Goal: Check status: Check status

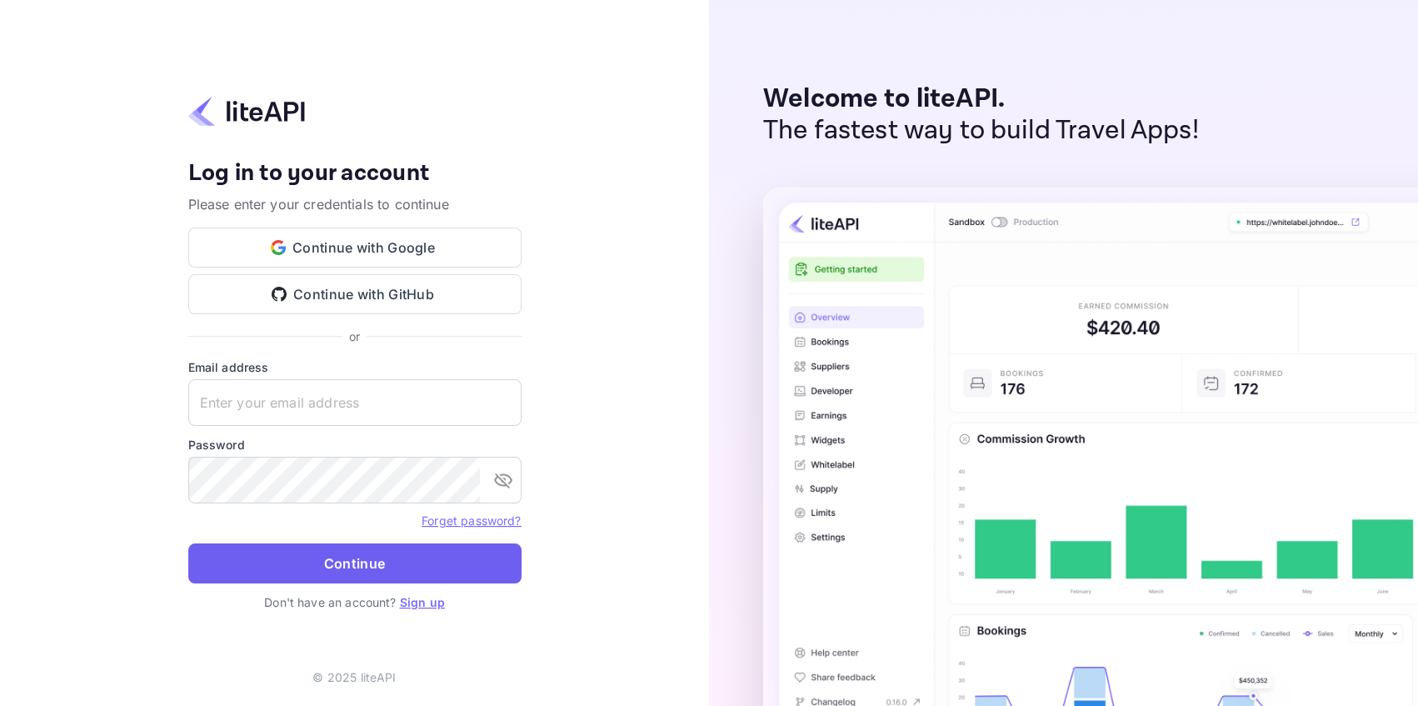
type input "adminpassword_support@yandex-team.ru"
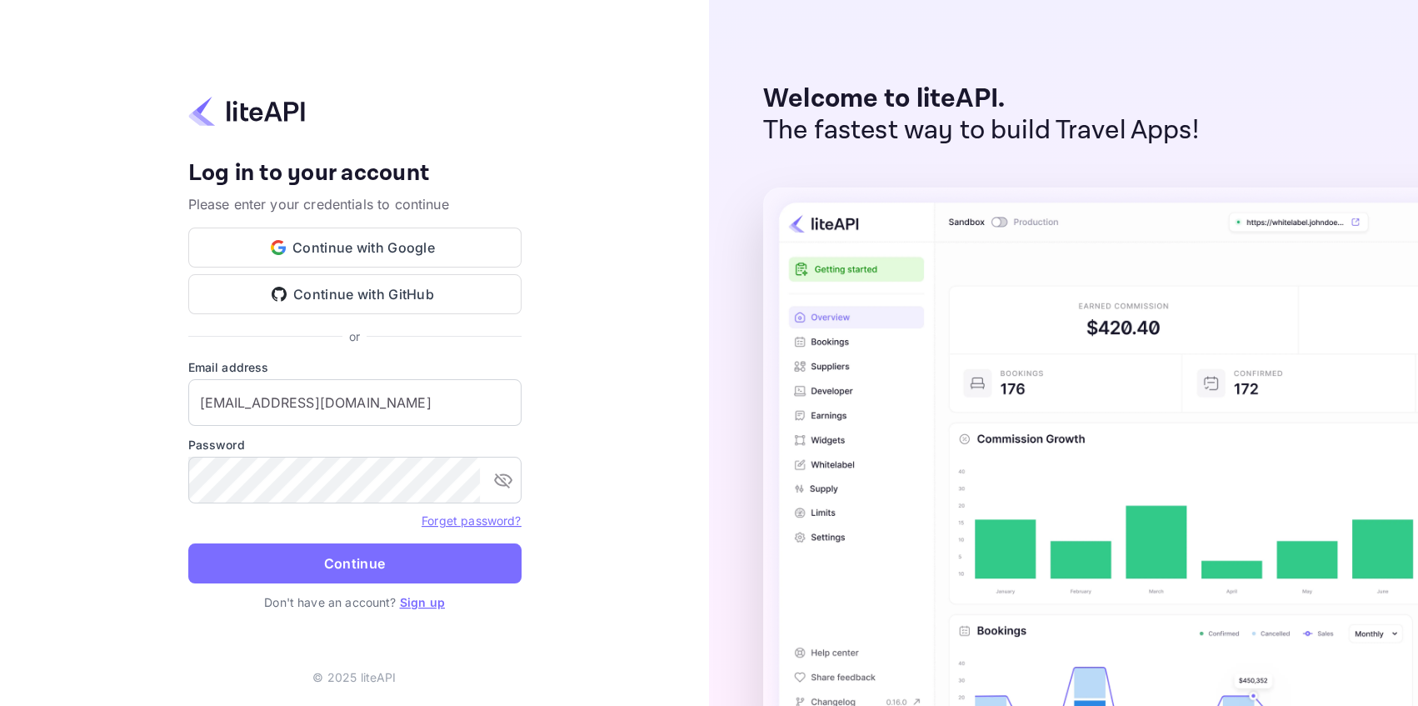
click at [399, 571] on button "Continue" at bounding box center [354, 563] width 333 height 40
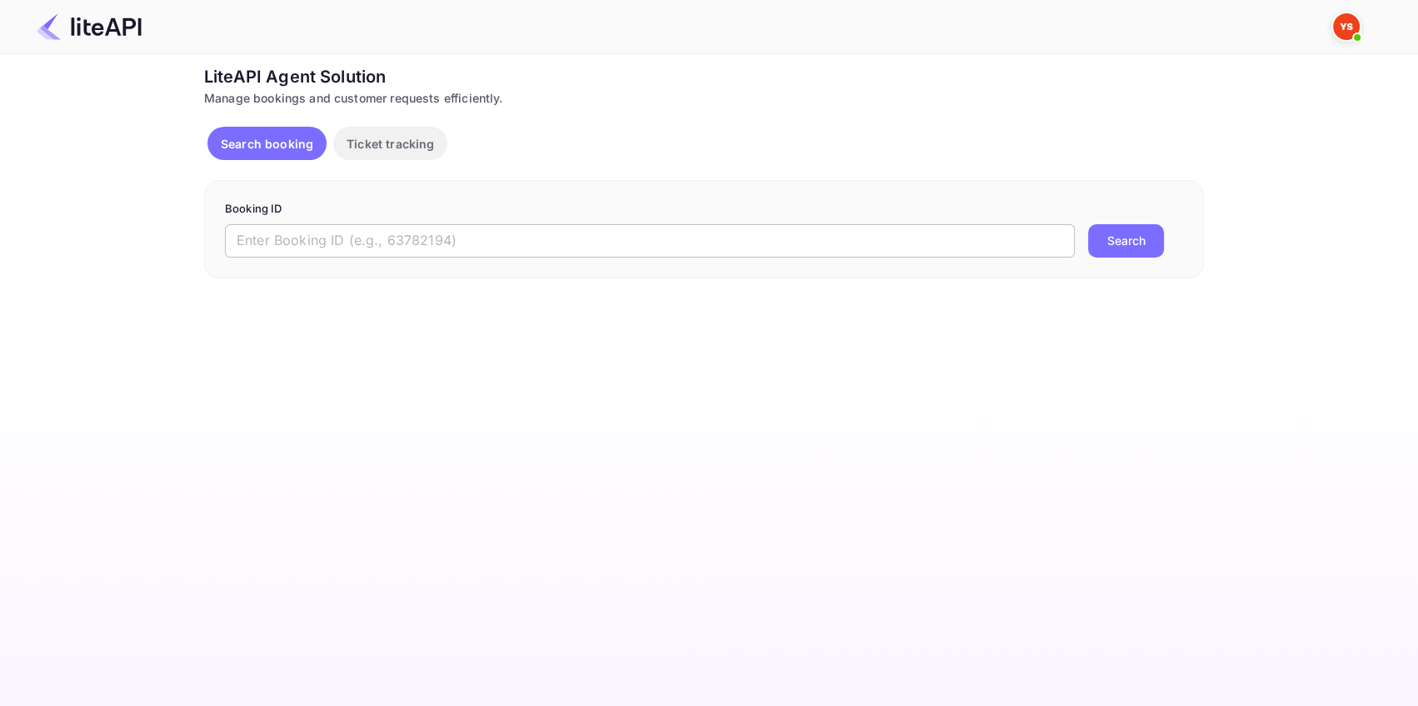
click at [321, 232] on input "text" at bounding box center [650, 240] width 850 height 33
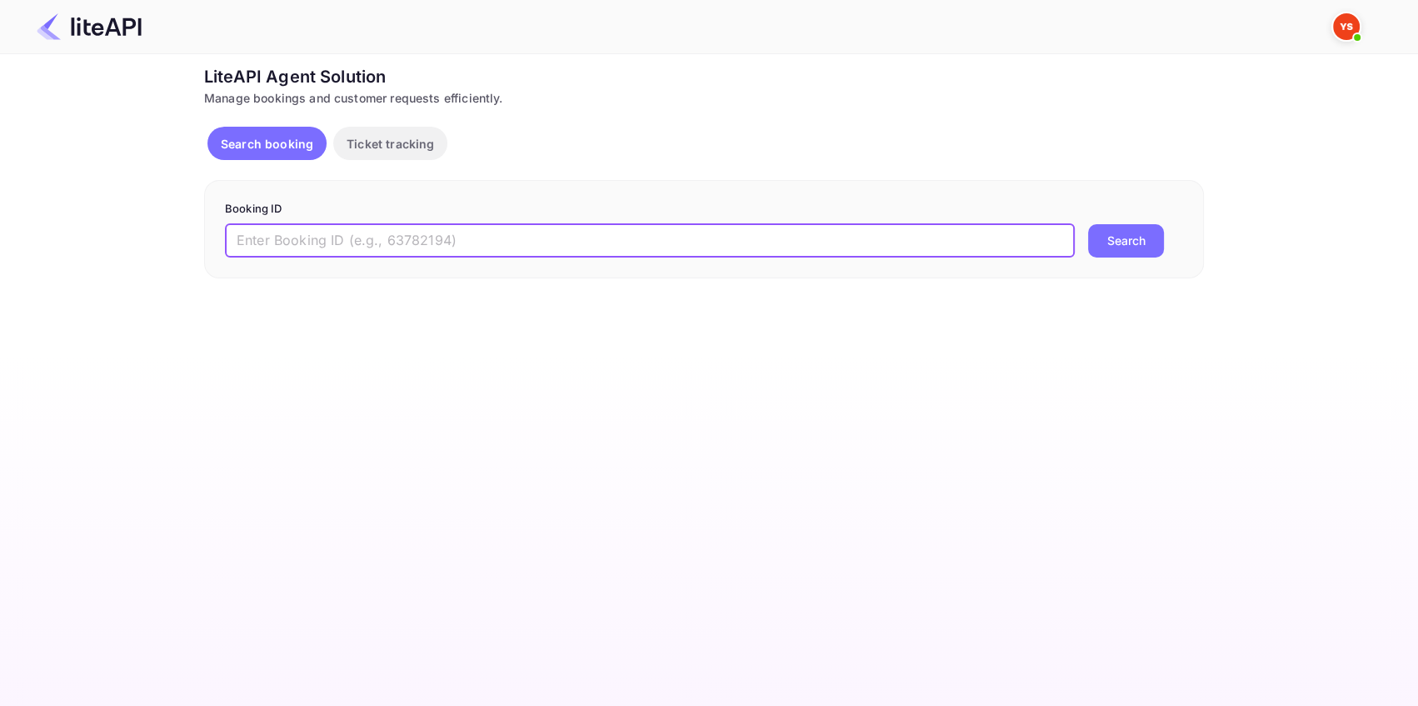
paste input "8469652"
type input "8469652"
click at [1129, 230] on button "Search" at bounding box center [1126, 240] width 76 height 33
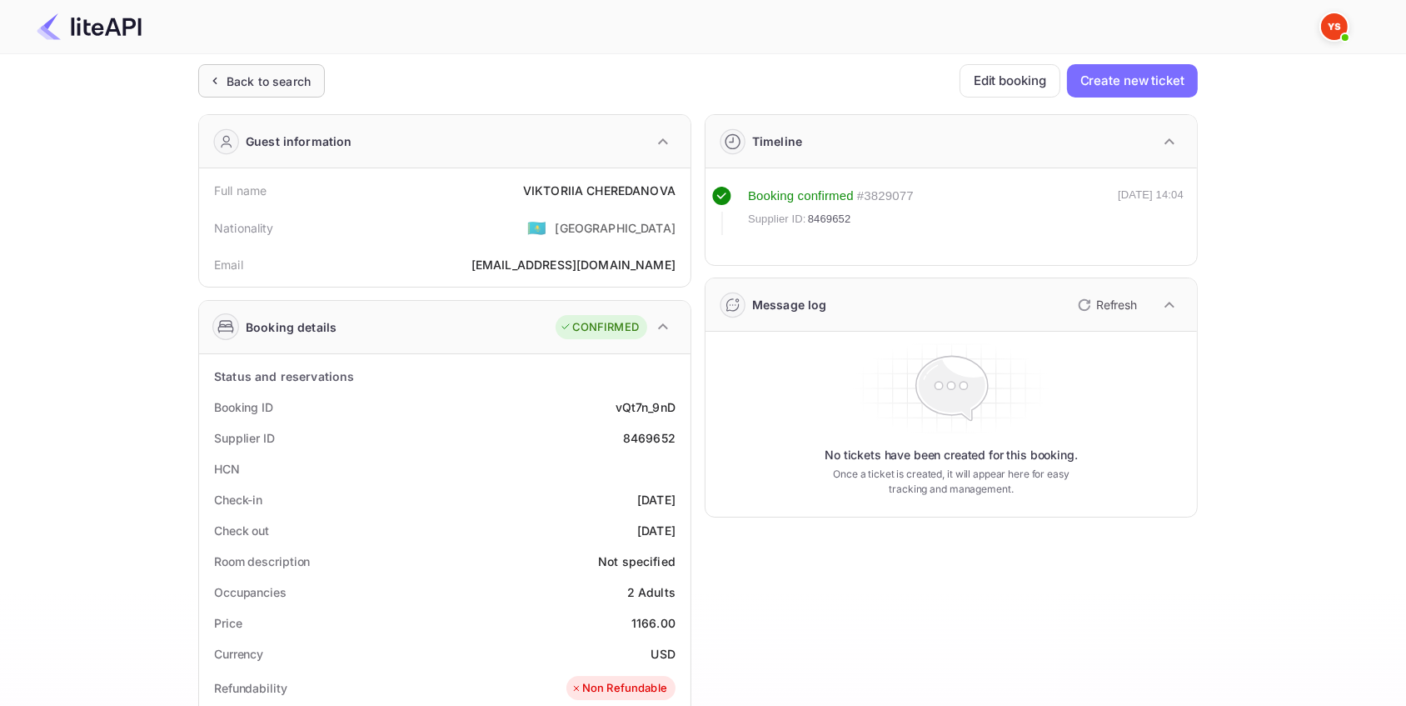
click at [247, 79] on div "Back to search" at bounding box center [269, 80] width 84 height 17
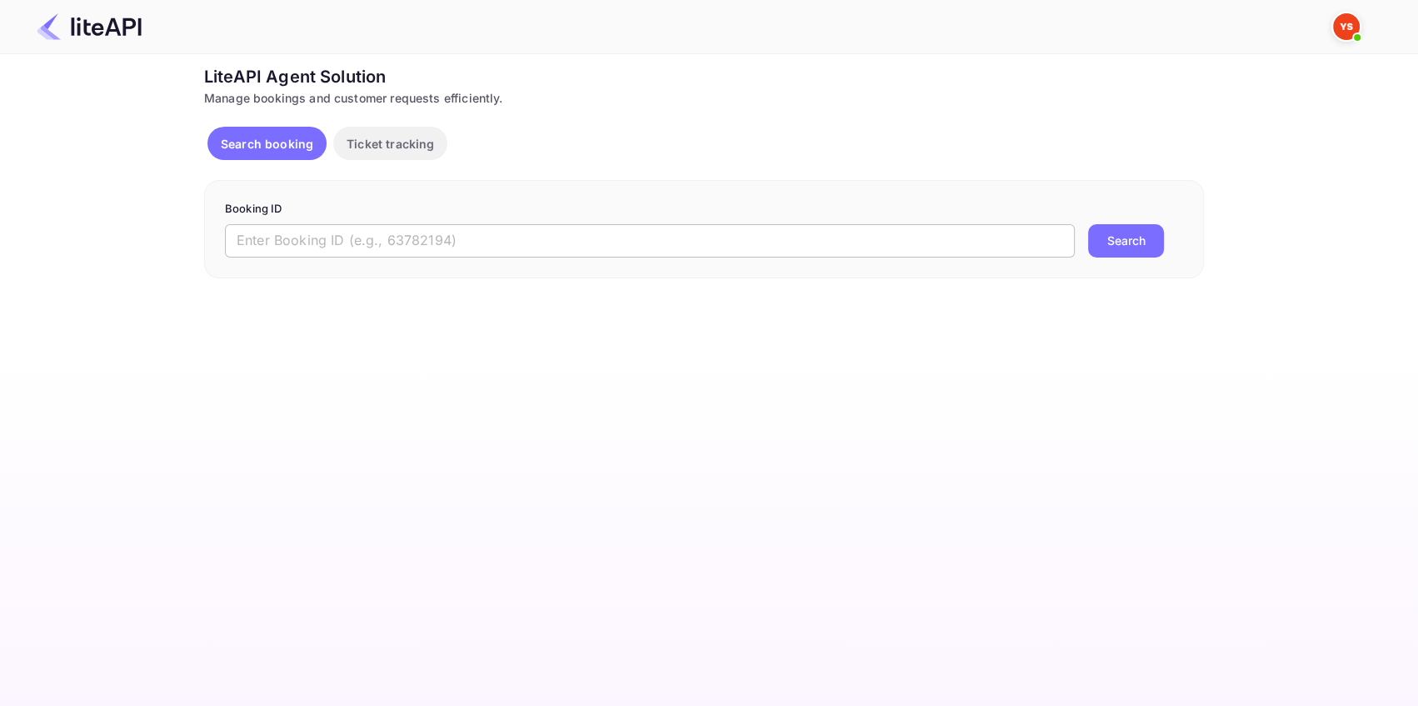
click at [352, 239] on input "text" at bounding box center [650, 240] width 850 height 33
paste input "8476501"
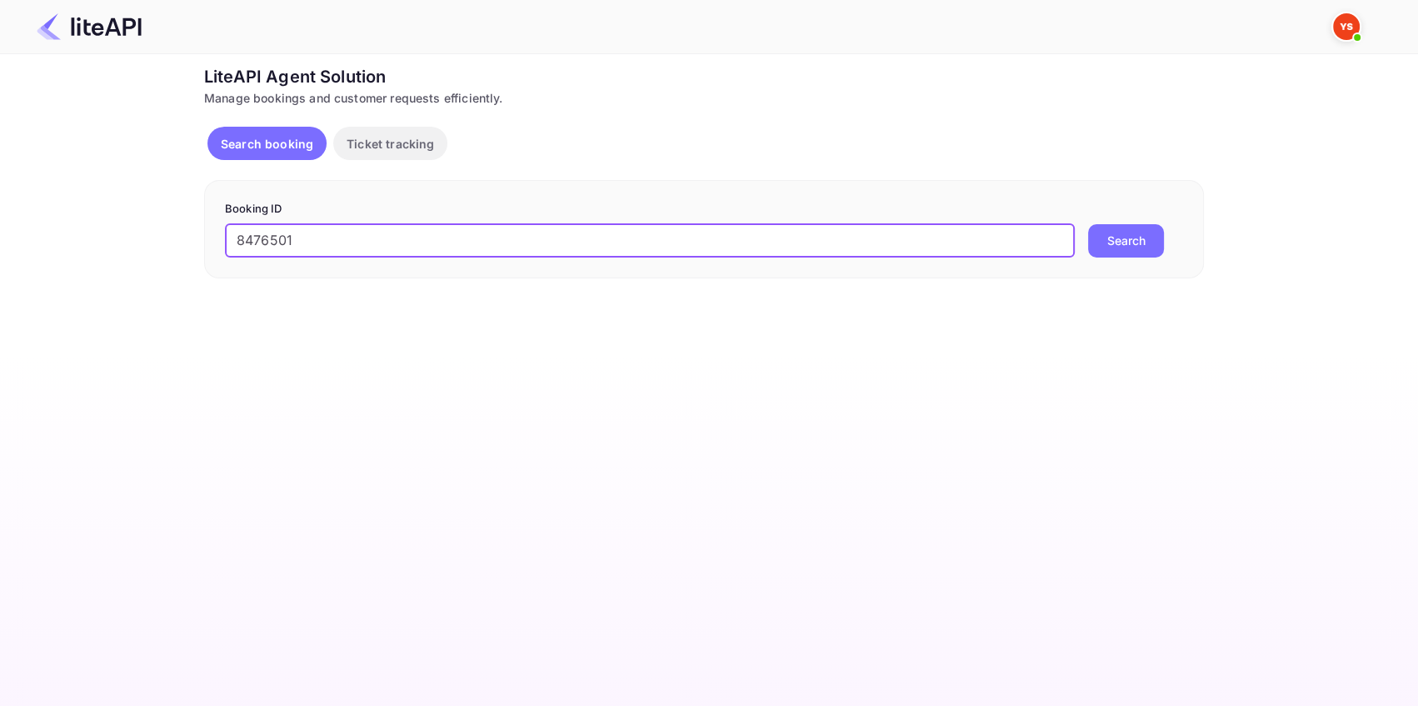
type input "8476501"
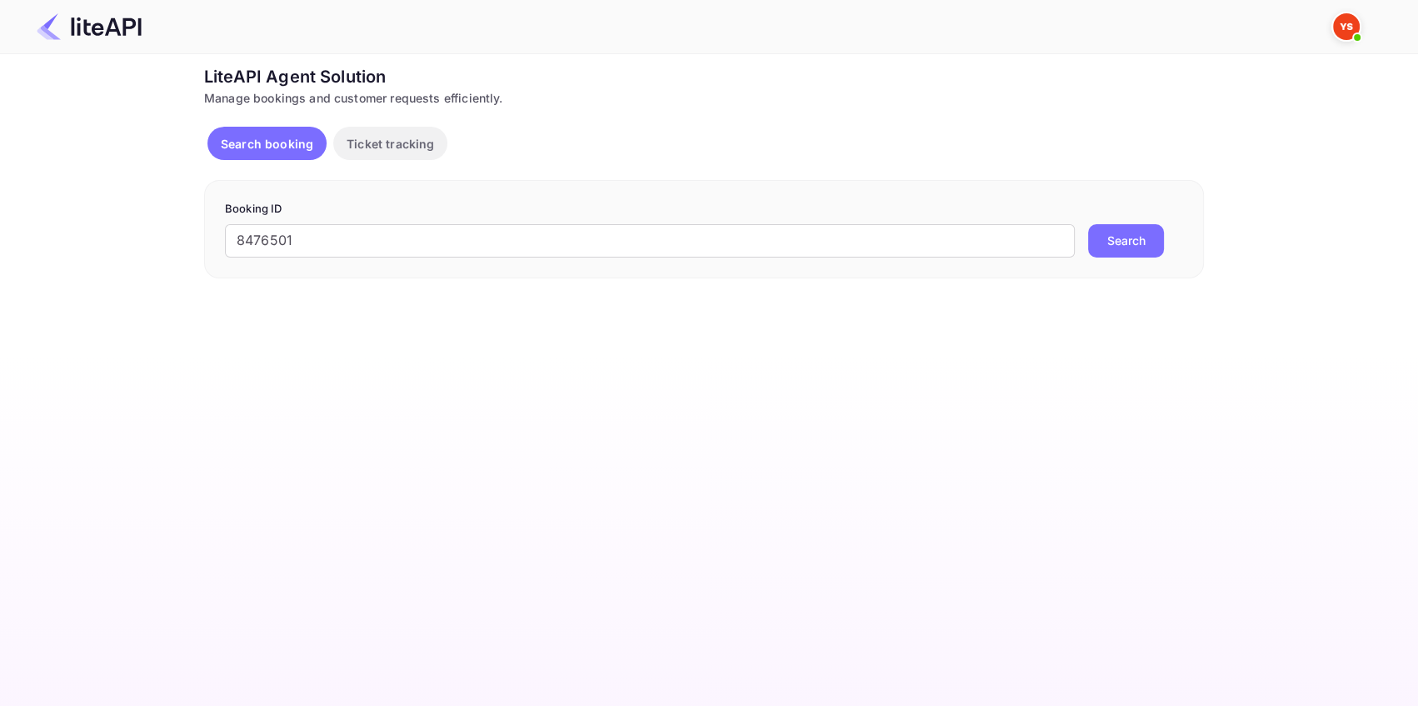
click at [1108, 250] on button "Search" at bounding box center [1126, 240] width 76 height 33
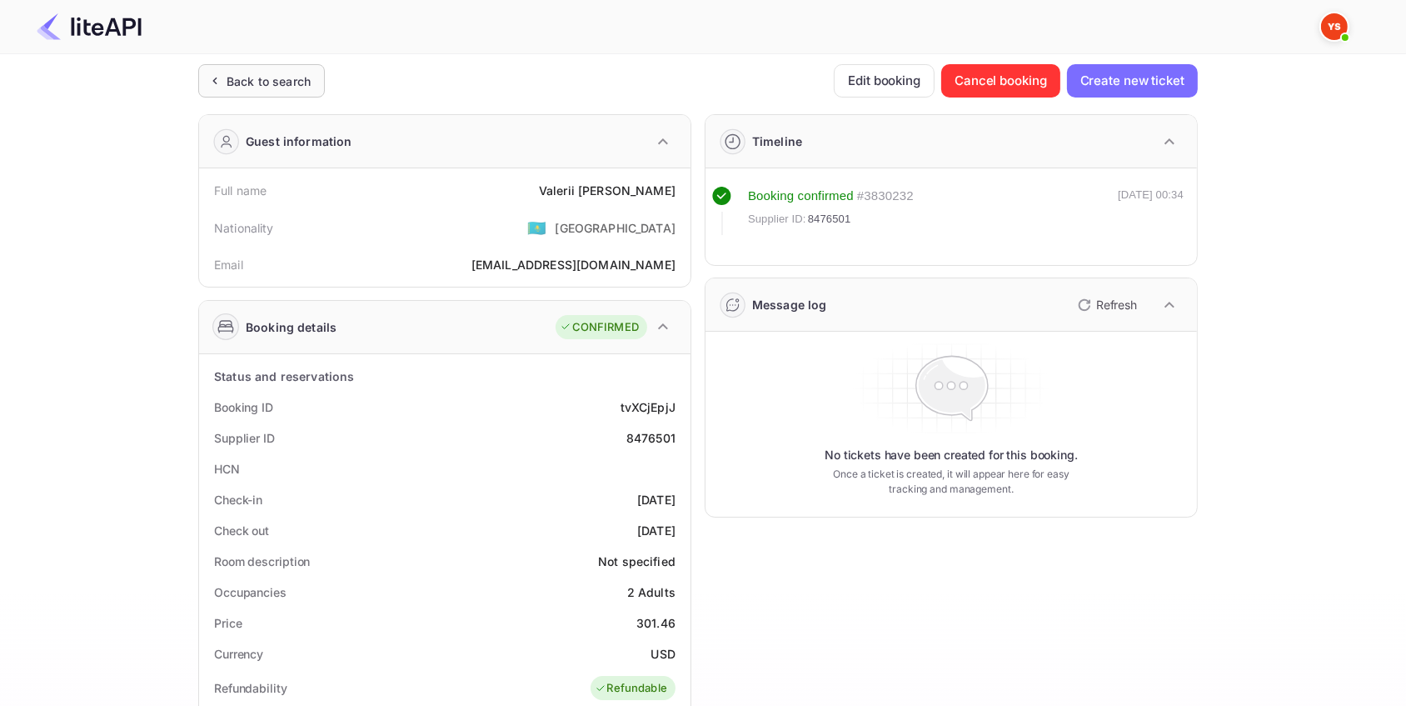
click at [287, 73] on div "Back to search" at bounding box center [269, 80] width 84 height 17
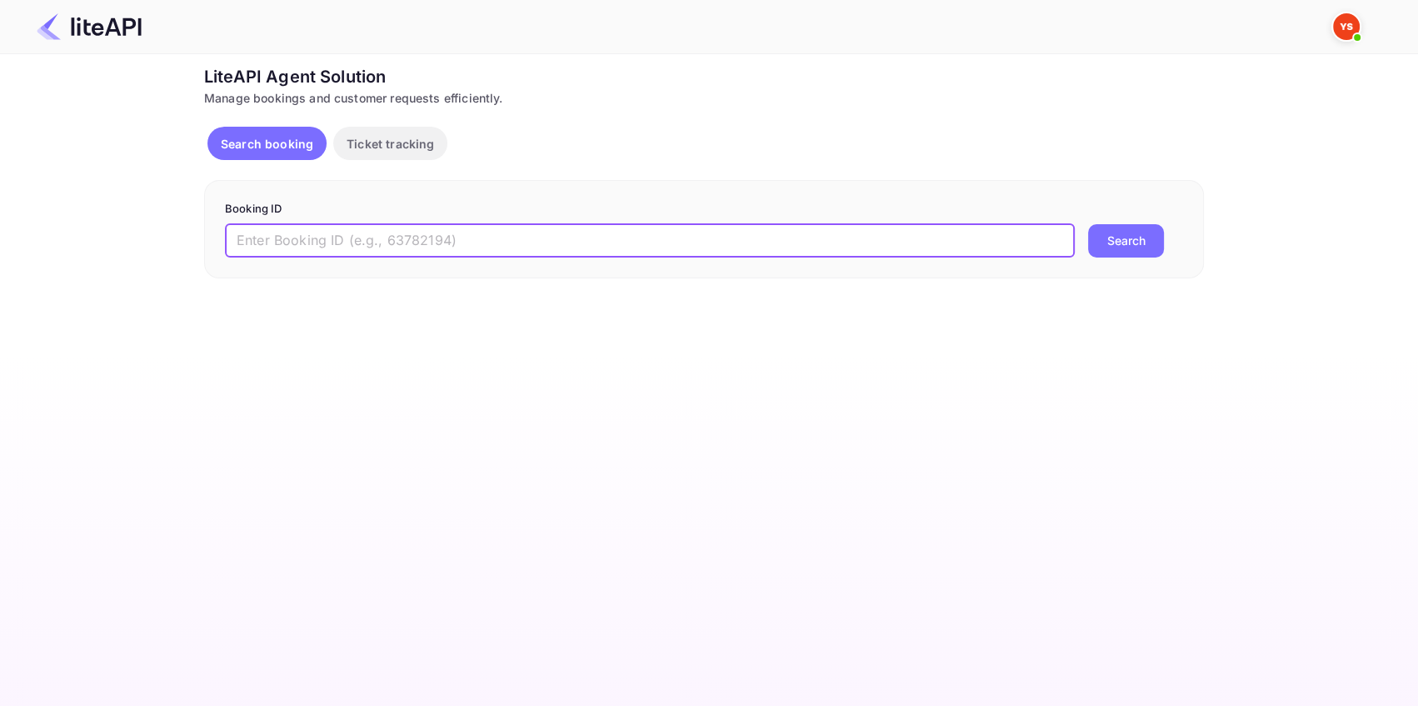
click at [422, 239] on input "text" at bounding box center [650, 240] width 850 height 33
paste input "8863875"
type input "8863875"
click at [1138, 233] on button "Search" at bounding box center [1126, 240] width 76 height 33
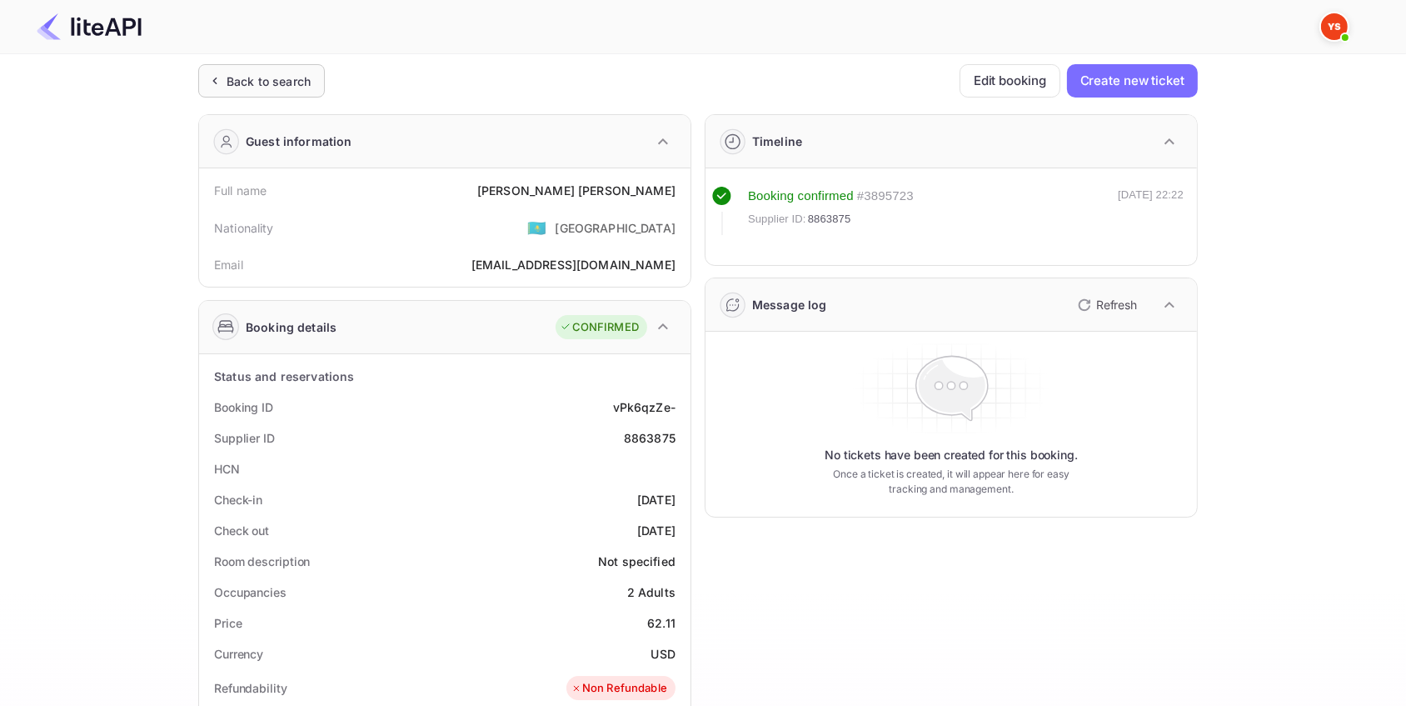
click at [222, 78] on icon at bounding box center [214, 80] width 17 height 17
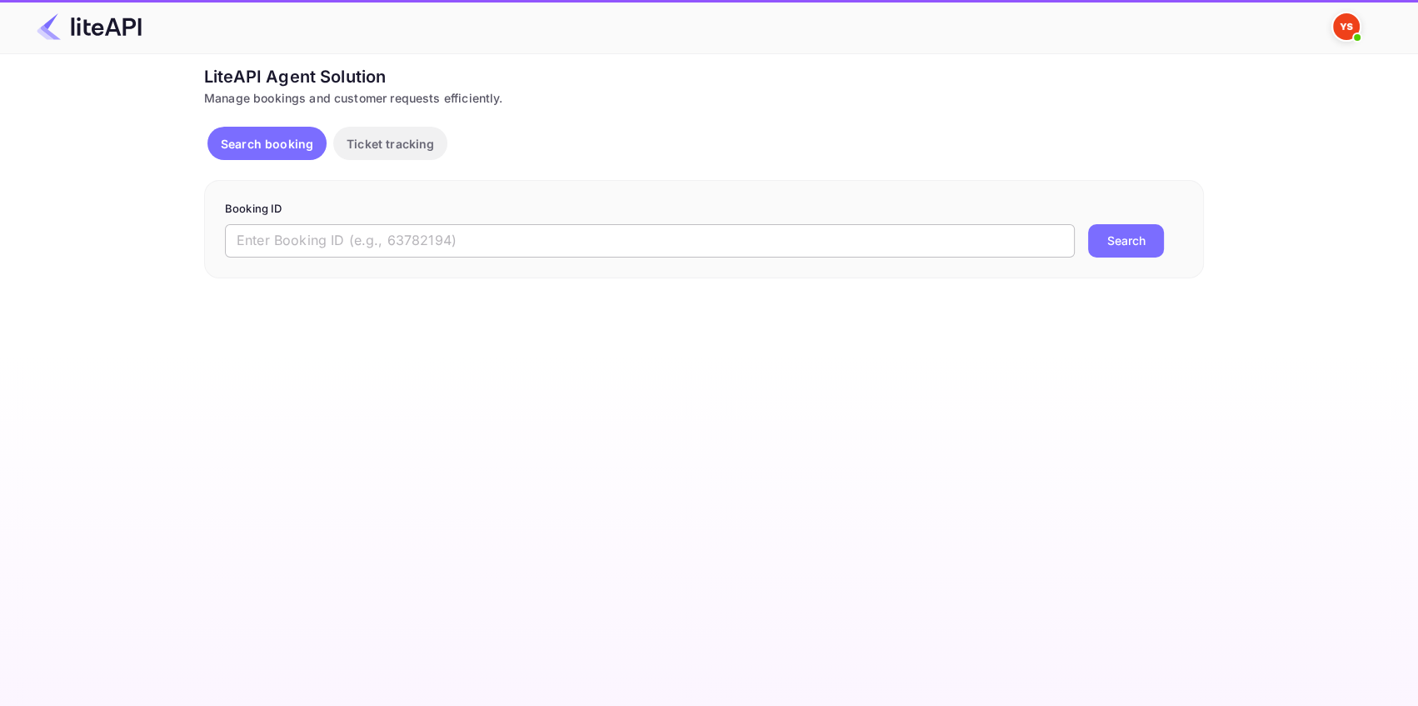
click at [312, 238] on input "text" at bounding box center [650, 240] width 850 height 33
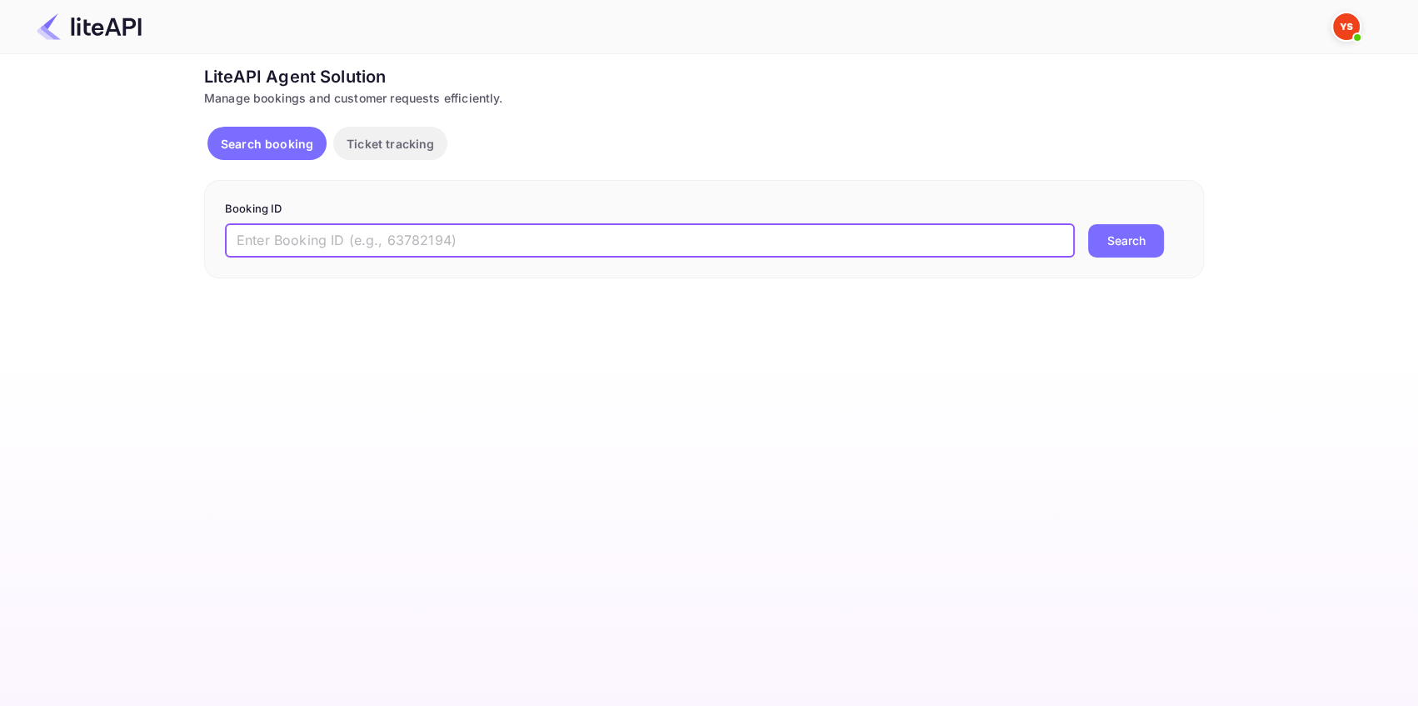
paste input "8527092"
type input "8527092"
click at [1140, 238] on button "Search" at bounding box center [1126, 240] width 76 height 33
